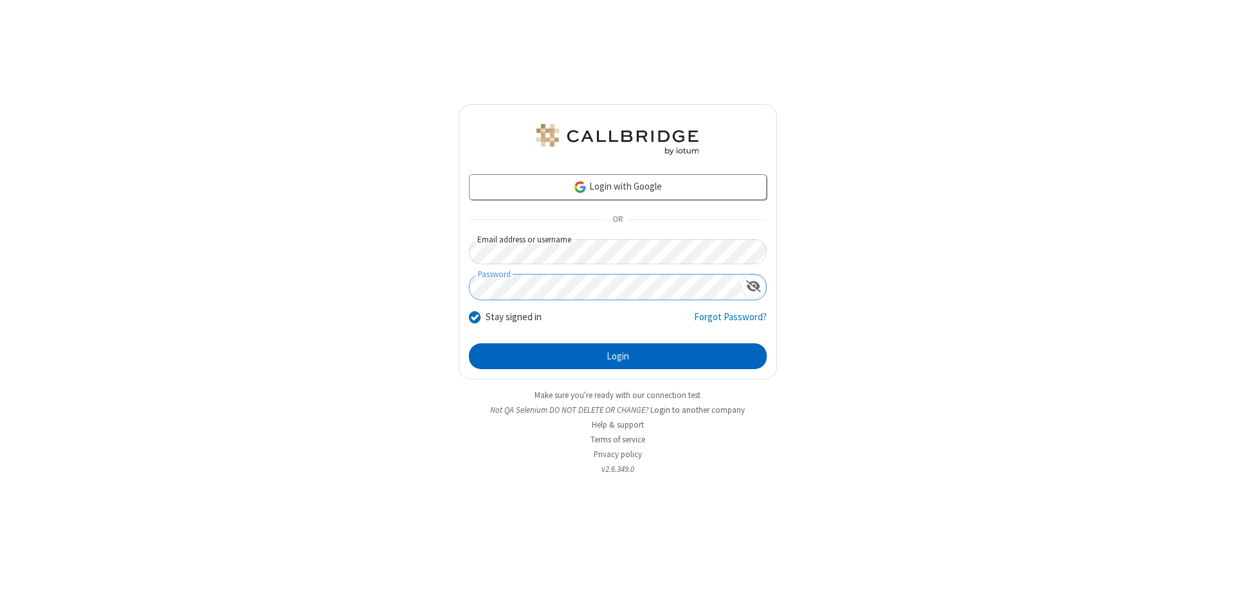
click at [617, 356] on button "Login" at bounding box center [618, 356] width 298 height 26
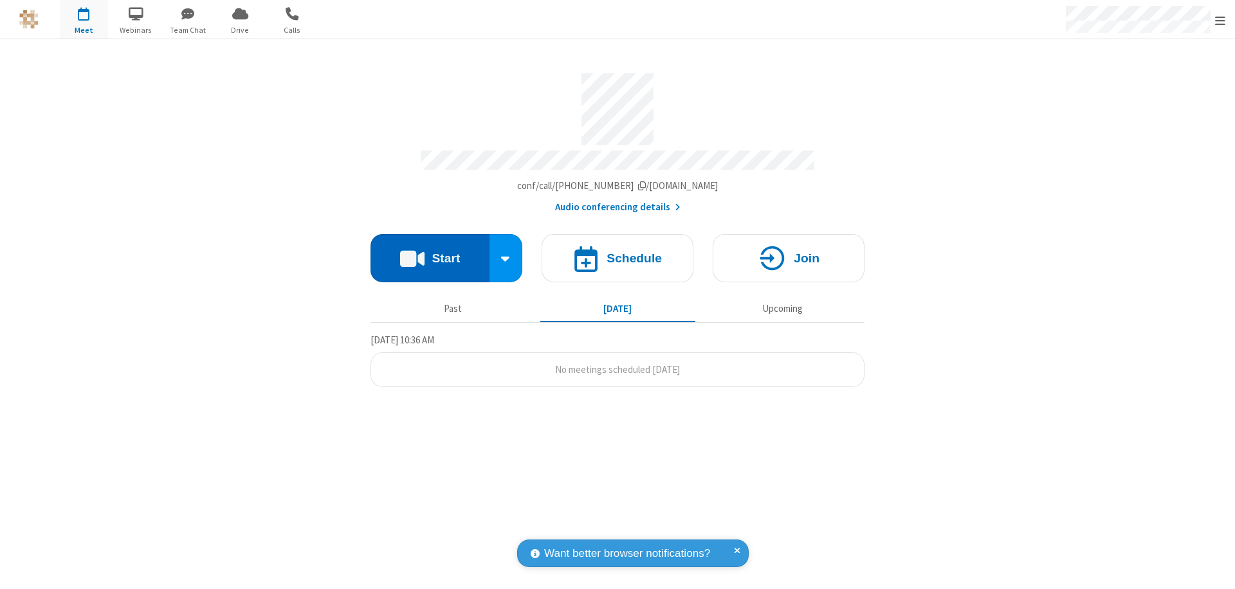
click at [430, 252] on button "Start" at bounding box center [429, 258] width 119 height 48
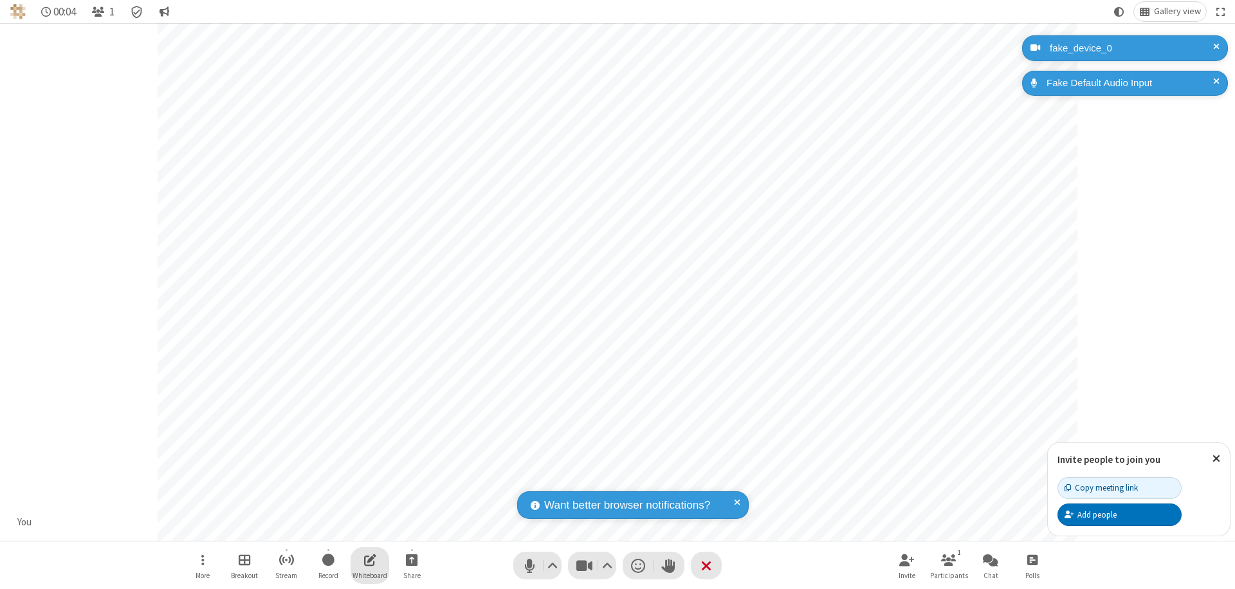
click at [370, 560] on span "Open shared whiteboard" at bounding box center [370, 560] width 12 height 16
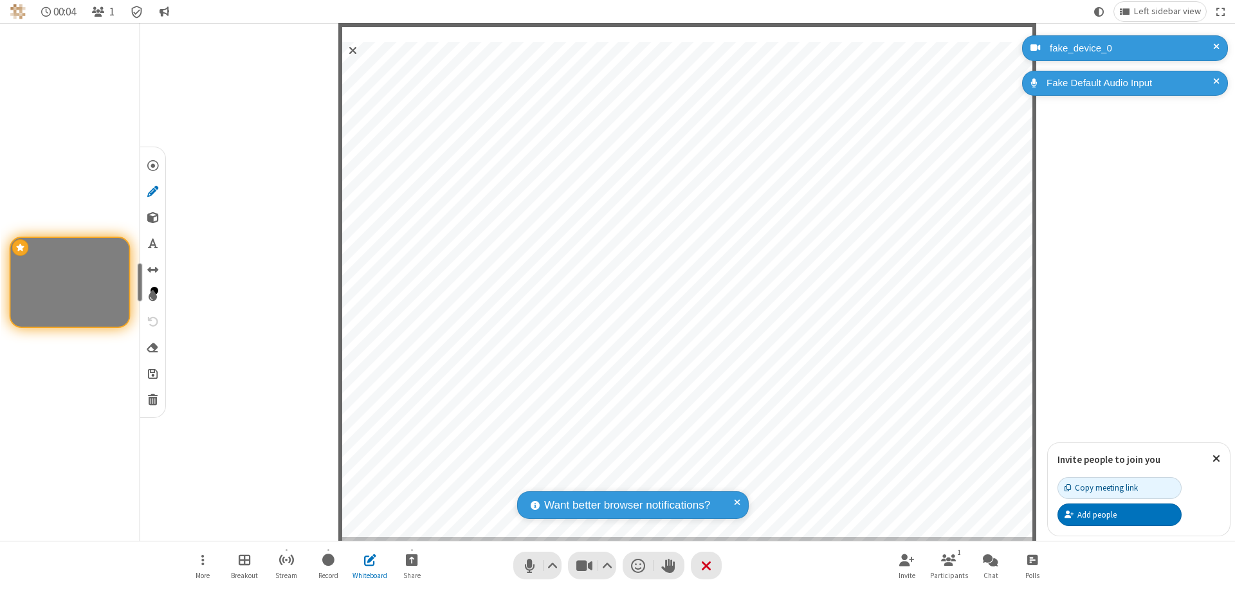
click at [152, 373] on span "Save" at bounding box center [153, 374] width 10 height 14
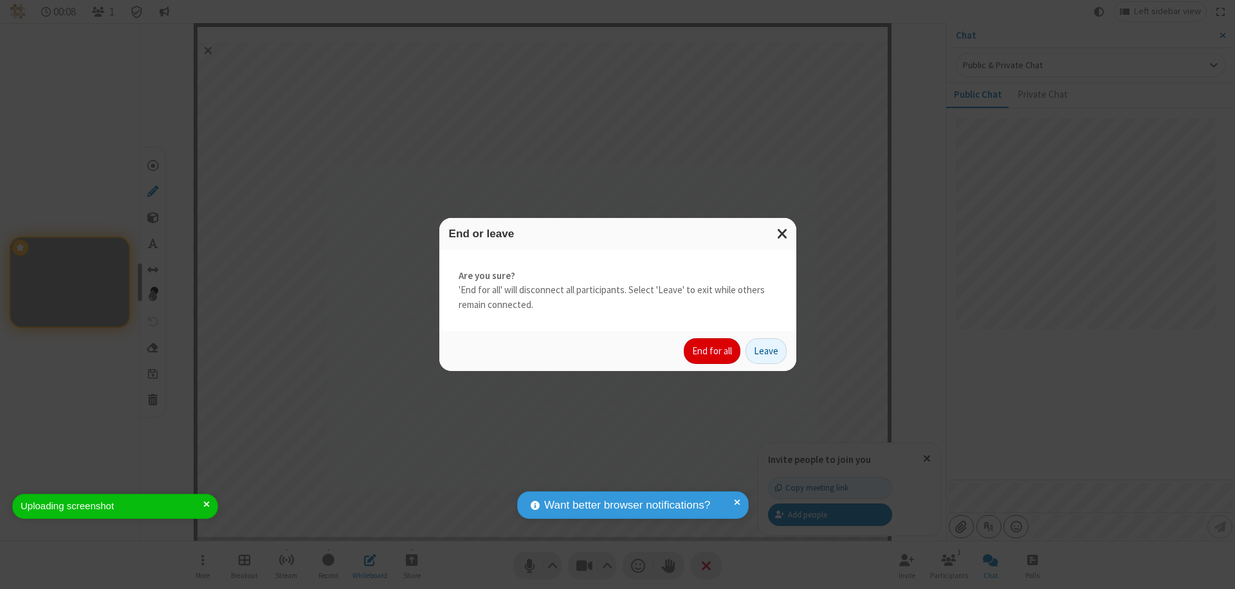
click at [713, 351] on button "End for all" at bounding box center [712, 351] width 57 height 26
